Goal: Task Accomplishment & Management: Complete application form

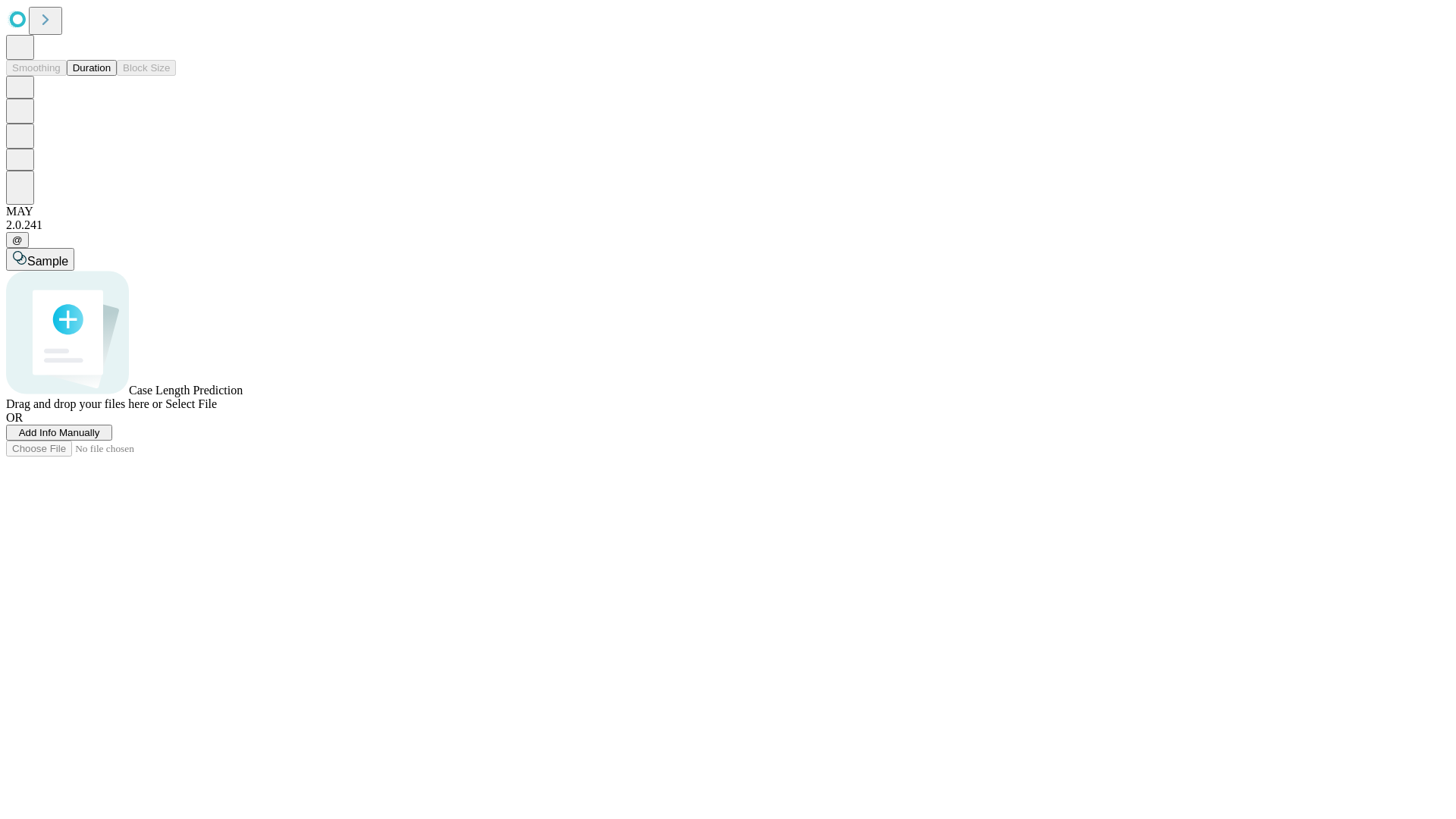
click at [111, 76] on button "Duration" at bounding box center [92, 68] width 50 height 16
click at [100, 438] on span "Add Info Manually" at bounding box center [60, 433] width 81 height 11
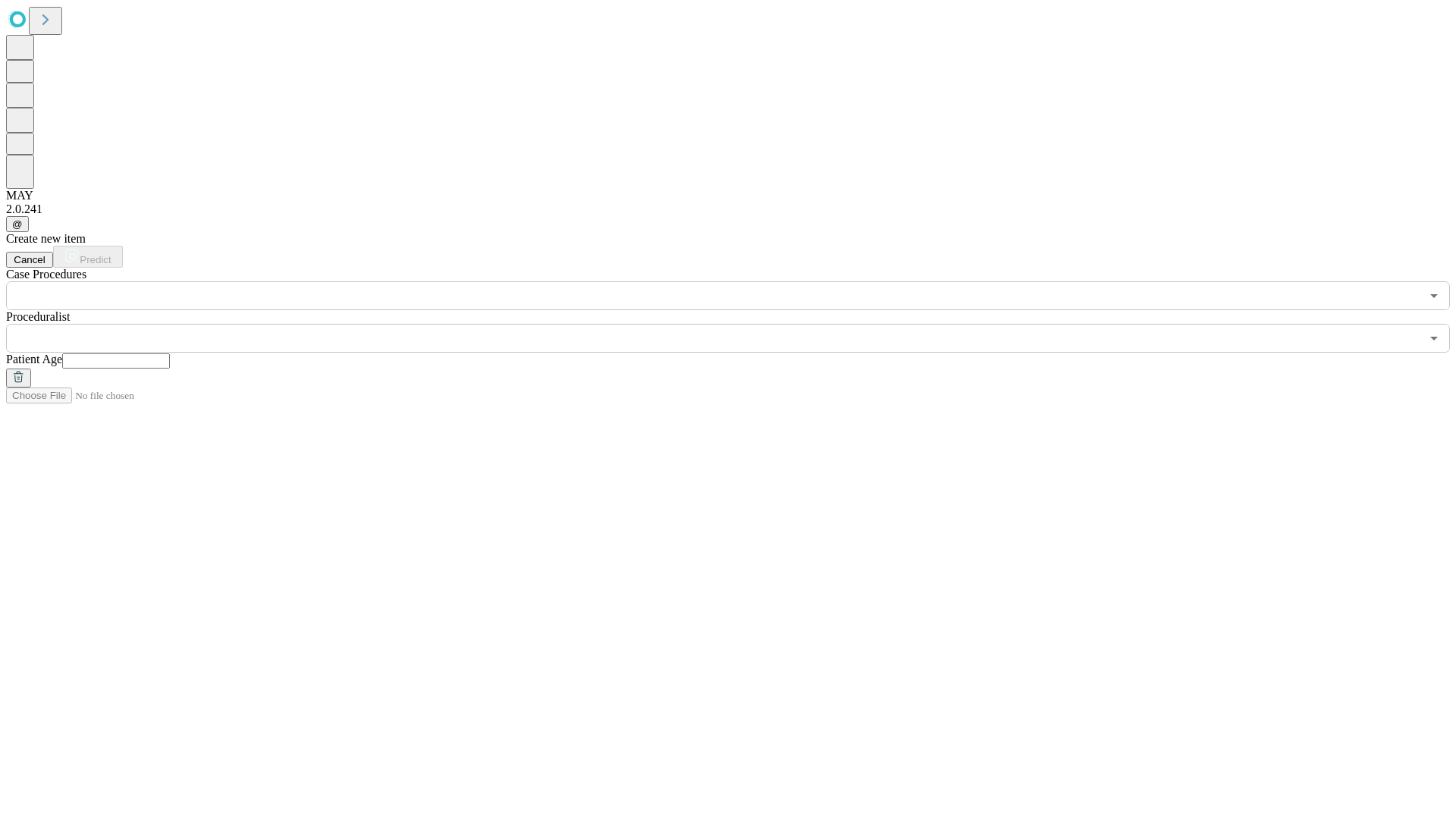
click at [170, 353] on input "text" at bounding box center [116, 360] width 108 height 15
type input "**"
click at [739, 323] on input "text" at bounding box center [713, 338] width 1415 height 29
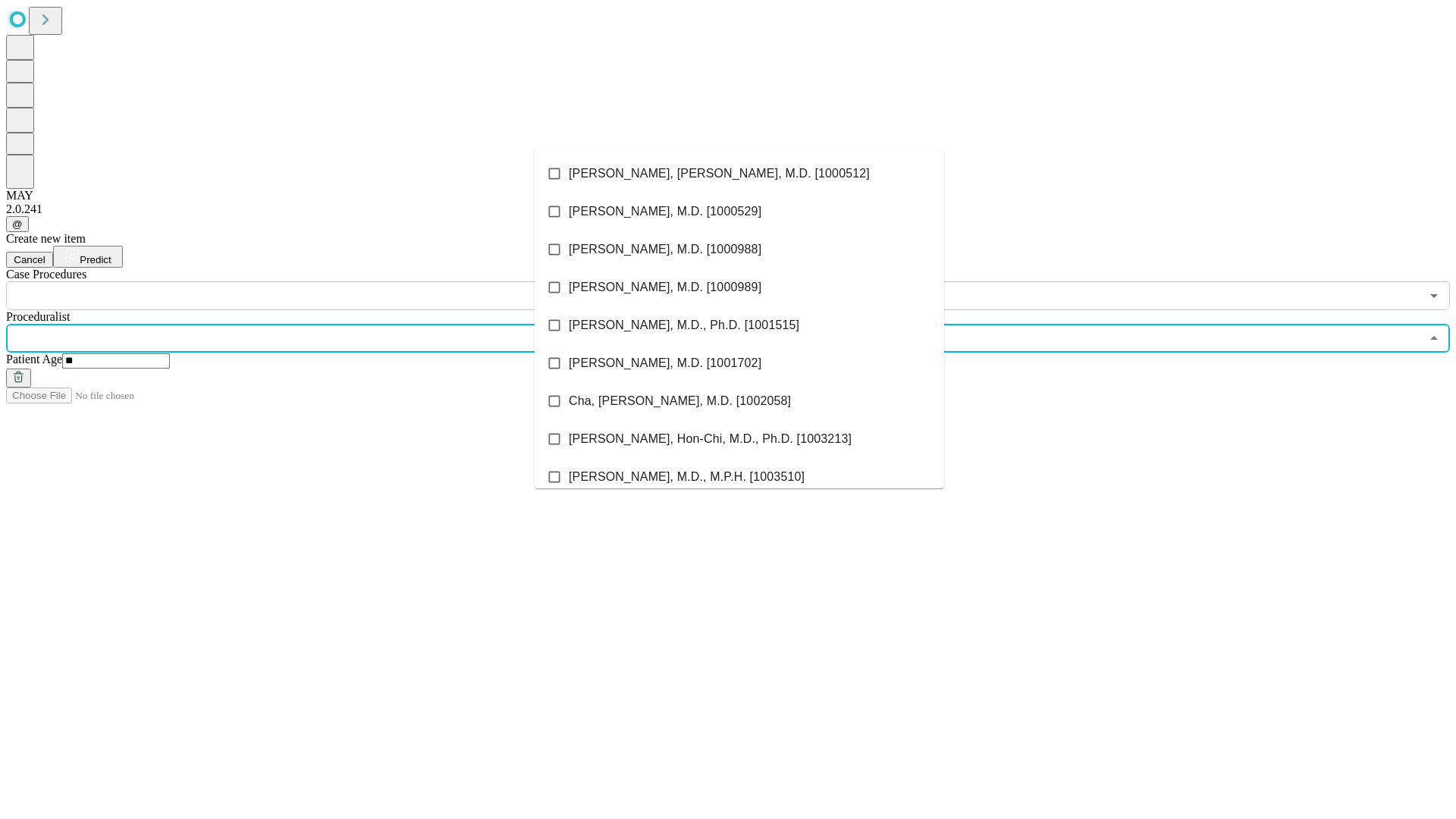
click at [740, 174] on li "[PERSON_NAME], [PERSON_NAME], M.D. [1000512]" at bounding box center [740, 174] width 410 height 38
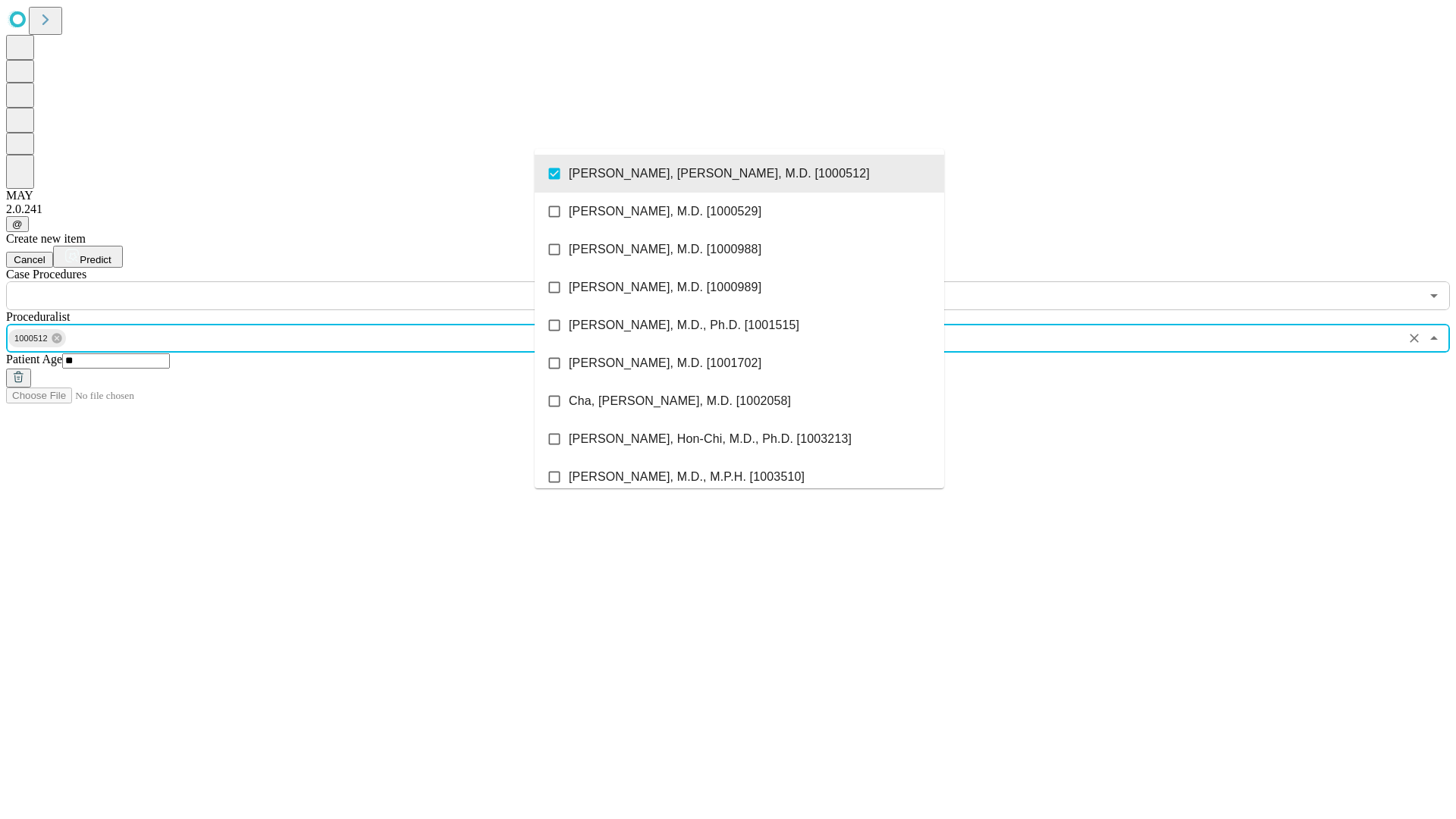
click at [319, 281] on input "text" at bounding box center [713, 296] width 1415 height 29
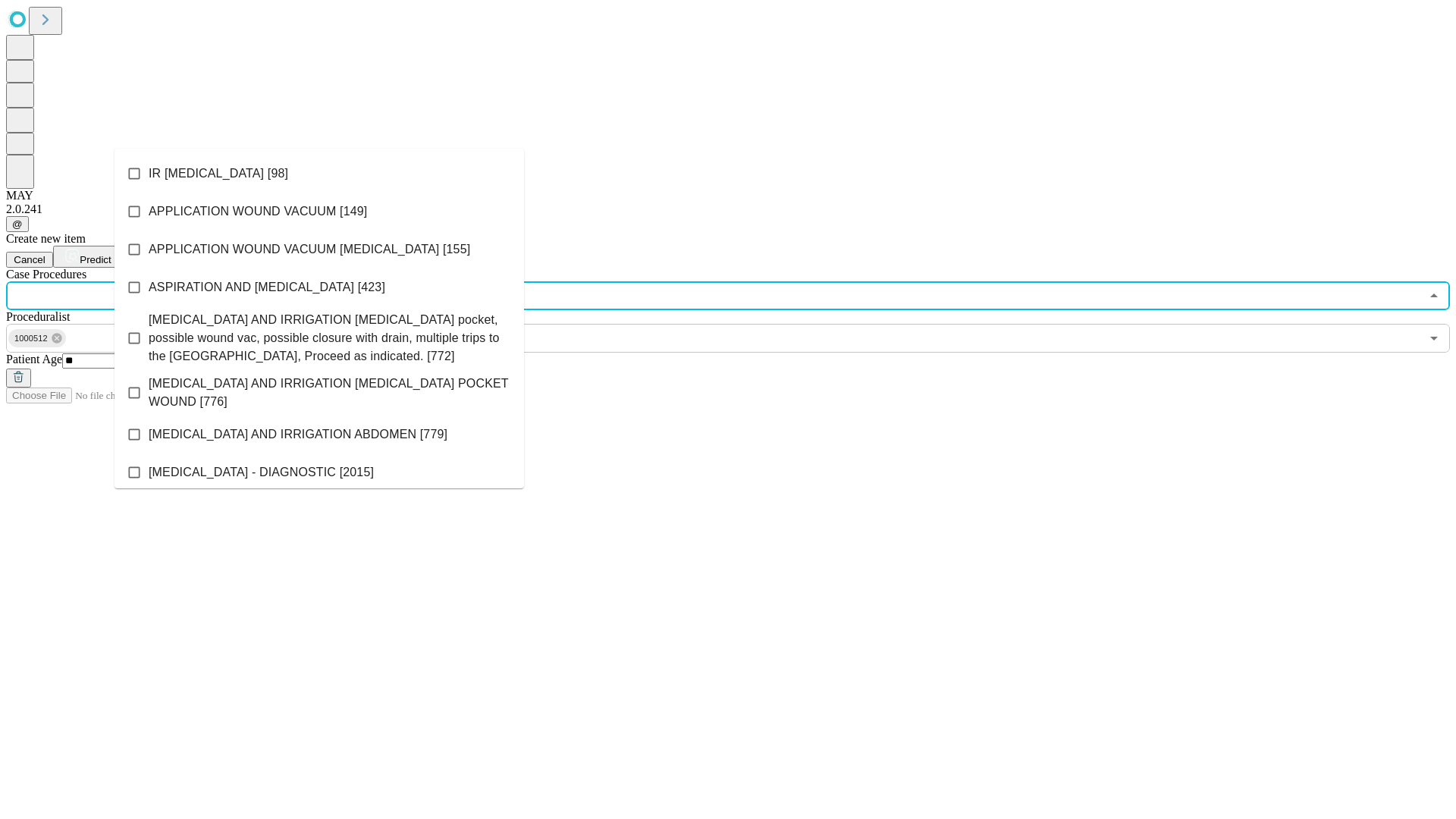
click at [320, 174] on li "IR [MEDICAL_DATA] [98]" at bounding box center [320, 174] width 410 height 38
